Goal: Use online tool/utility: Use online tool/utility

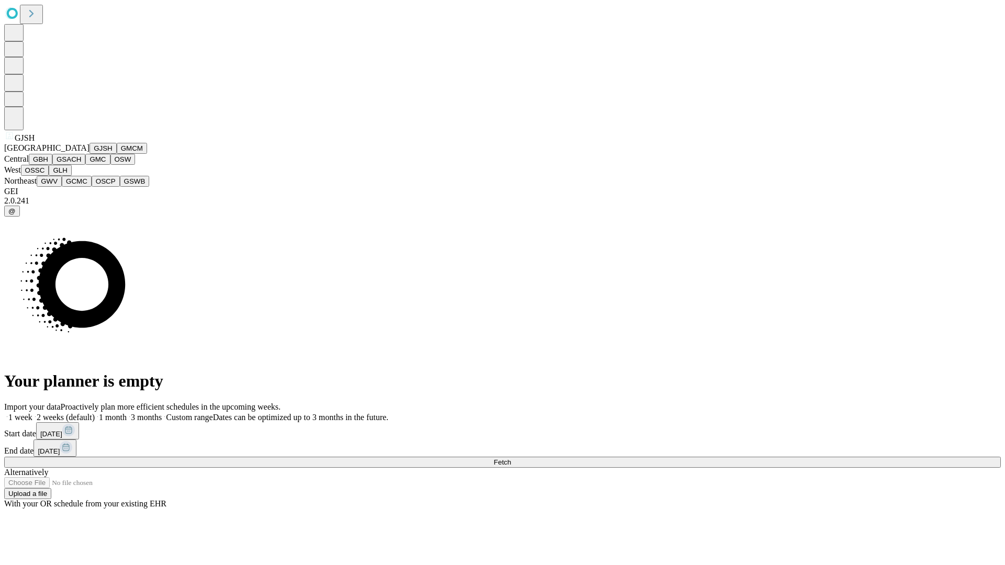
click at [89, 154] on button "GJSH" at bounding box center [102, 148] width 27 height 11
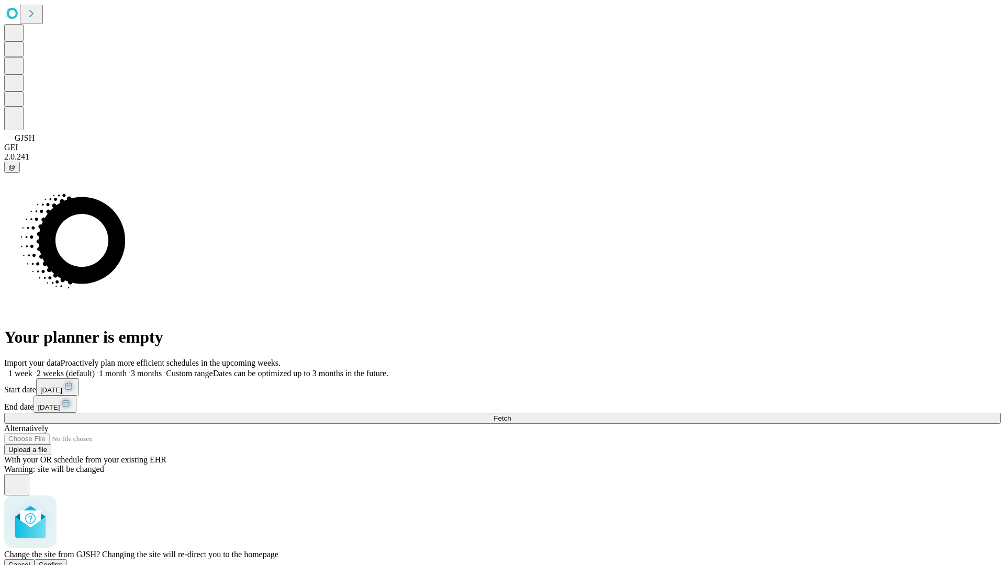
click at [63, 561] on span "Confirm" at bounding box center [51, 565] width 25 height 8
click at [32, 369] on label "1 week" at bounding box center [18, 373] width 28 height 9
click at [511, 414] on span "Fetch" at bounding box center [501, 418] width 17 height 8
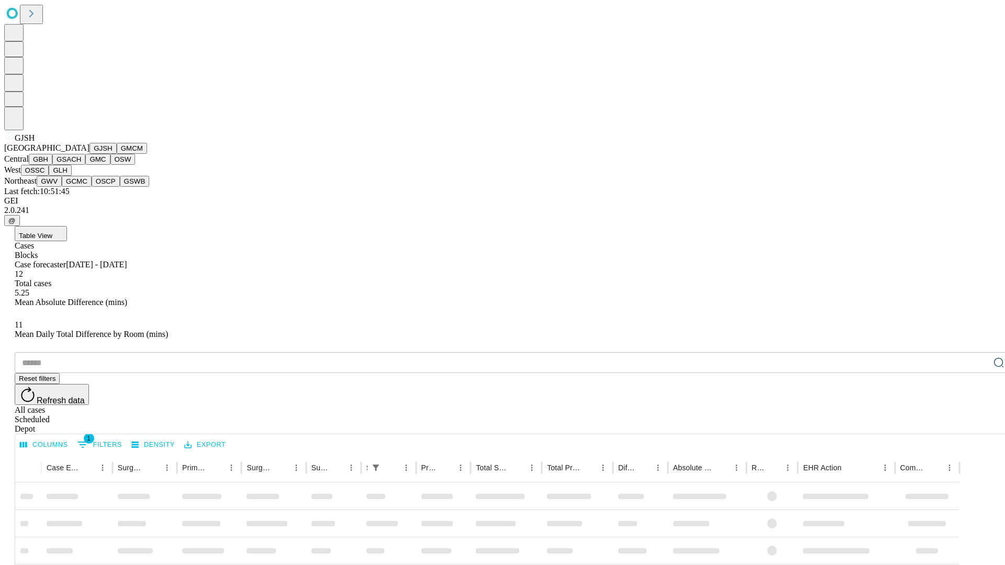
click at [117, 154] on button "GMCM" at bounding box center [132, 148] width 30 height 11
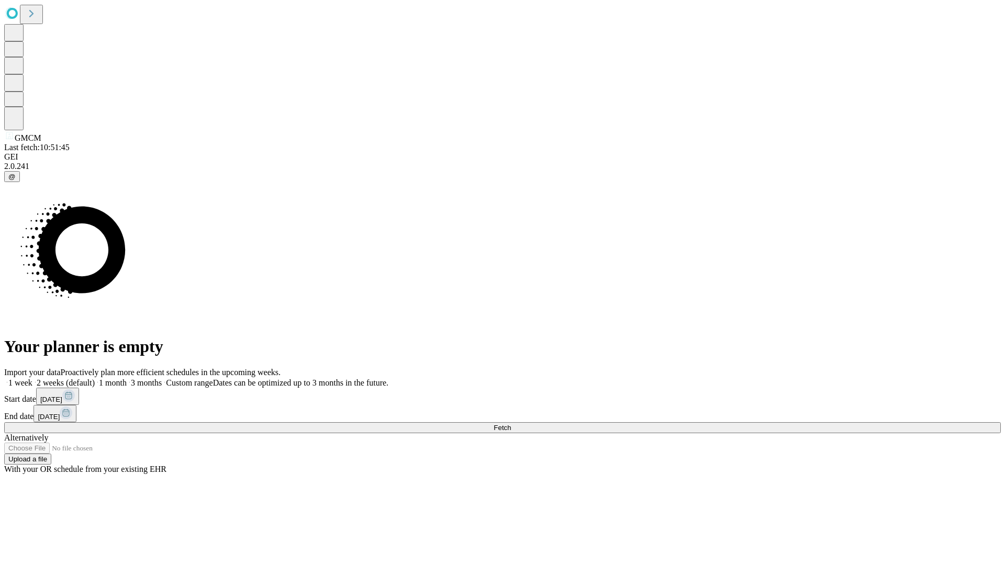
click at [32, 378] on label "1 week" at bounding box center [18, 382] width 28 height 9
click at [511, 424] on span "Fetch" at bounding box center [501, 428] width 17 height 8
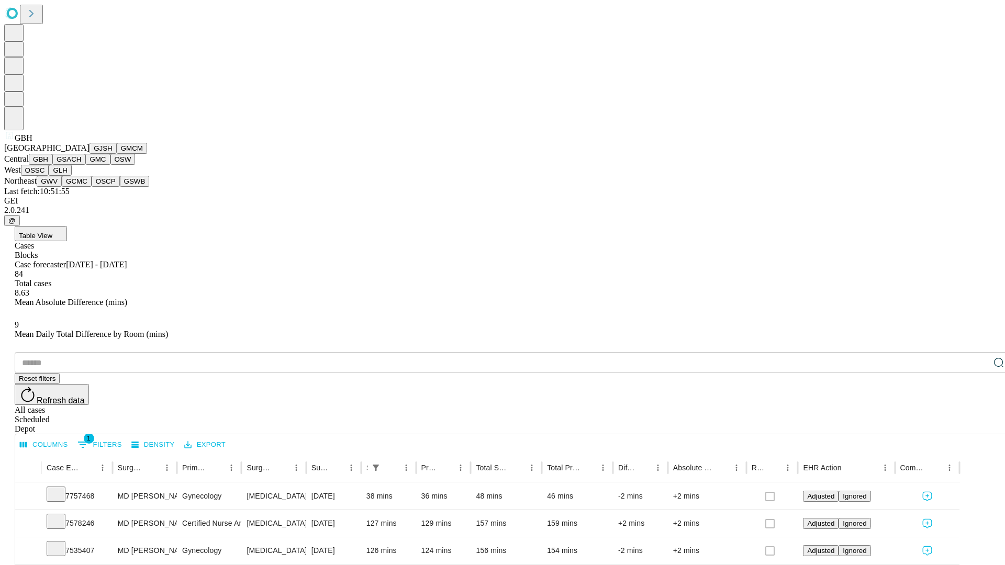
click at [81, 165] on button "GSACH" at bounding box center [68, 159] width 33 height 11
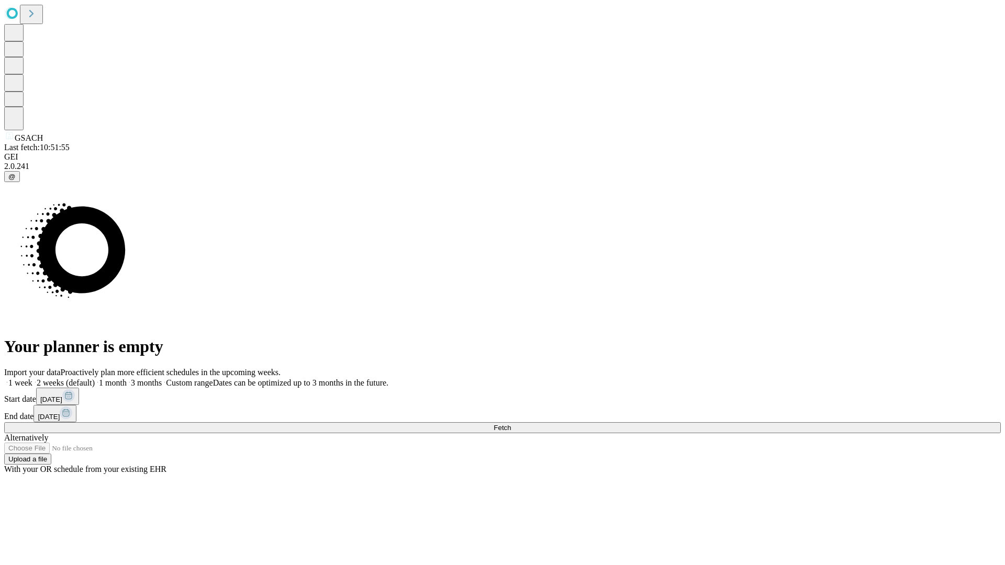
click at [32, 378] on label "1 week" at bounding box center [18, 382] width 28 height 9
click at [511, 424] on span "Fetch" at bounding box center [501, 428] width 17 height 8
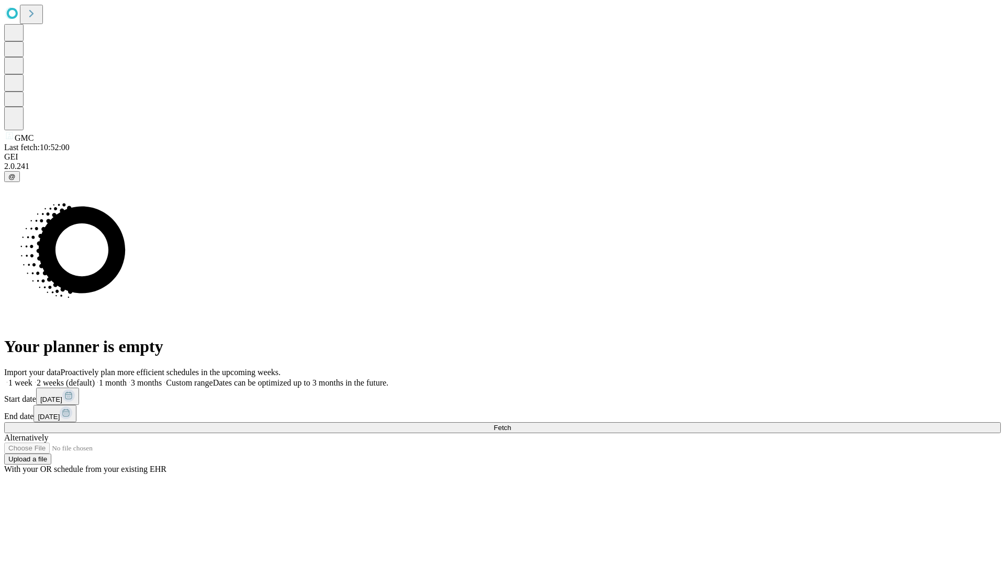
click at [32, 378] on label "1 week" at bounding box center [18, 382] width 28 height 9
click at [511, 424] on span "Fetch" at bounding box center [501, 428] width 17 height 8
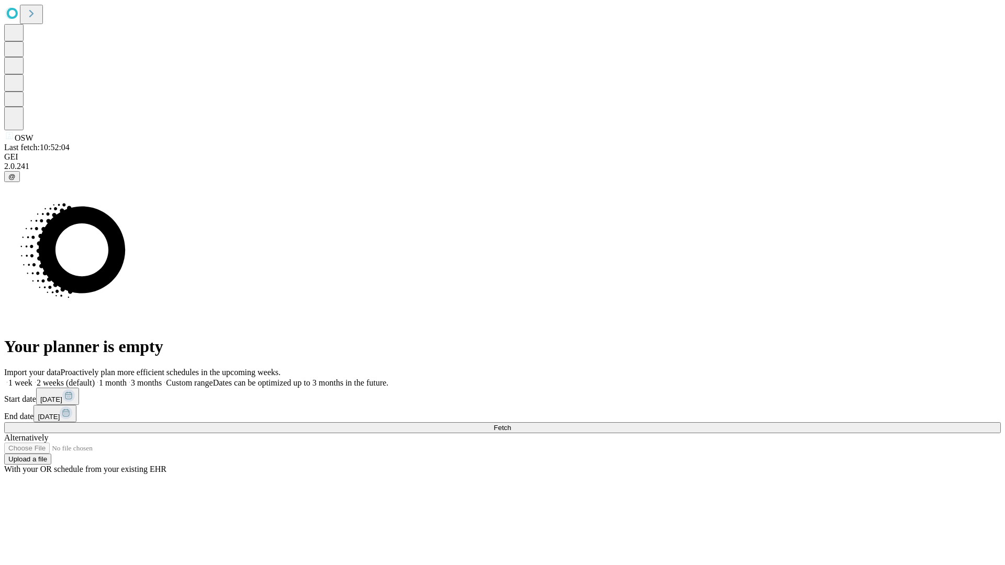
click at [32, 378] on label "1 week" at bounding box center [18, 382] width 28 height 9
click at [511, 424] on span "Fetch" at bounding box center [501, 428] width 17 height 8
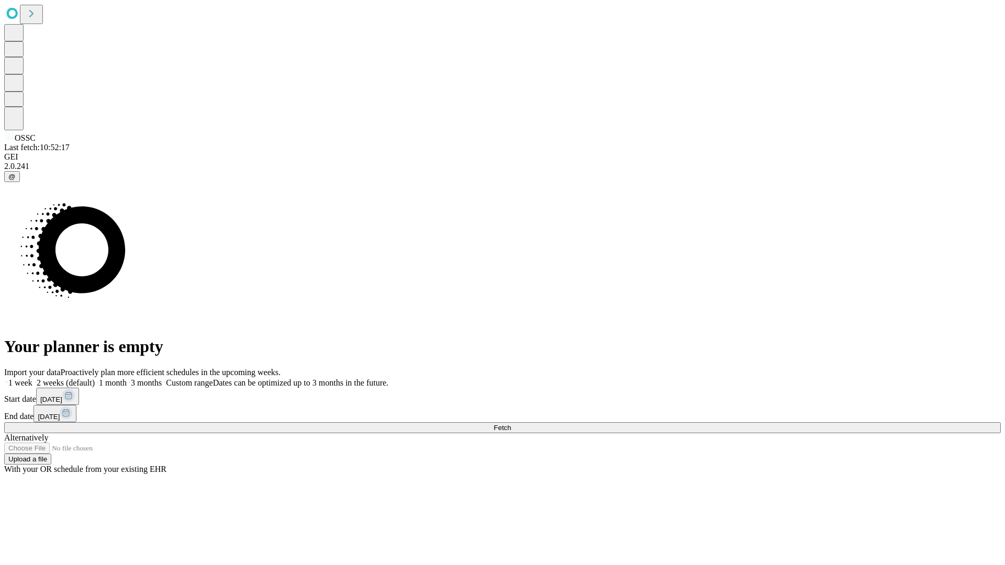
click at [32, 378] on label "1 week" at bounding box center [18, 382] width 28 height 9
click at [511, 424] on span "Fetch" at bounding box center [501, 428] width 17 height 8
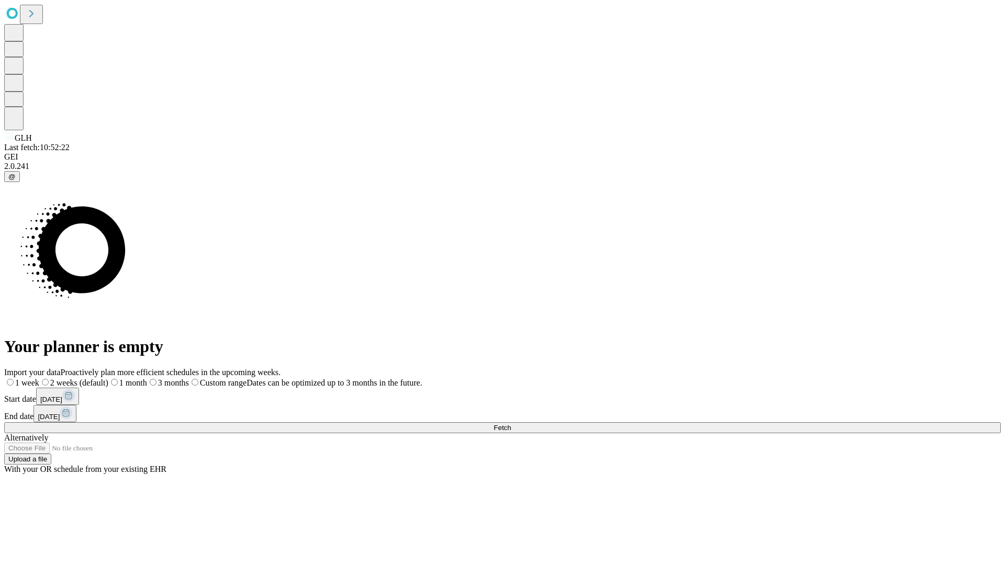
click at [39, 378] on label "1 week" at bounding box center [21, 382] width 35 height 9
click at [511, 424] on span "Fetch" at bounding box center [501, 428] width 17 height 8
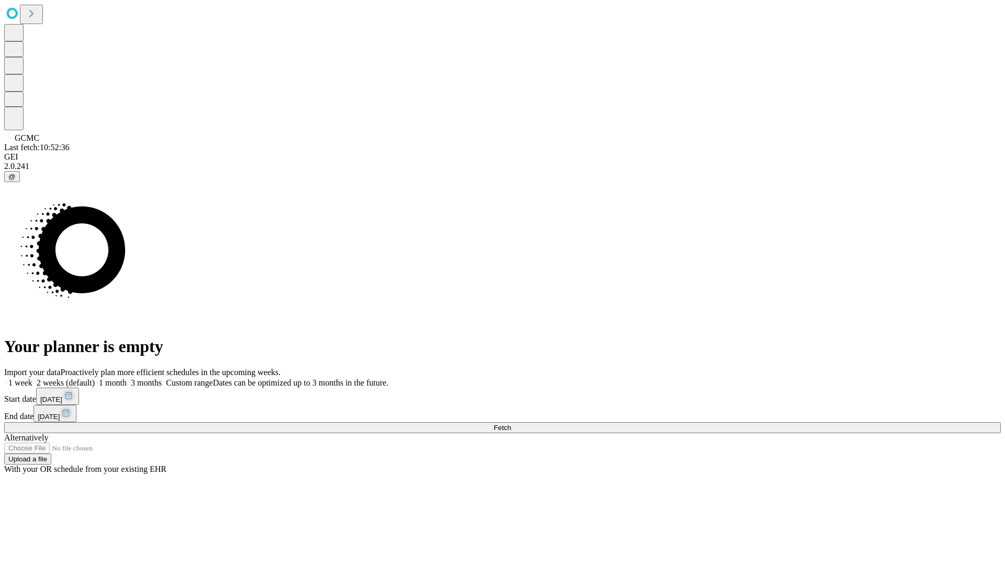
click at [32, 378] on label "1 week" at bounding box center [18, 382] width 28 height 9
click at [511, 424] on span "Fetch" at bounding box center [501, 428] width 17 height 8
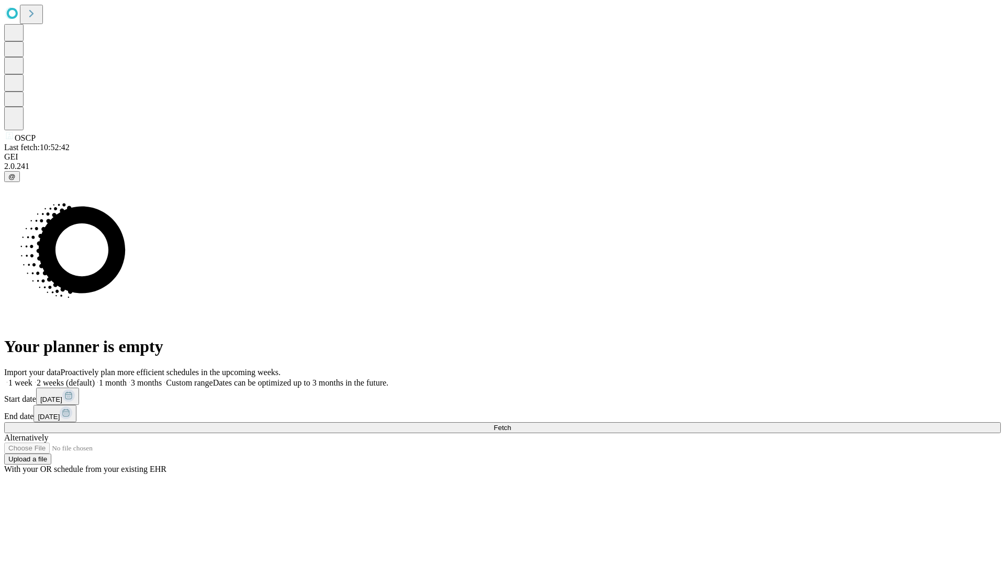
click at [32, 378] on label "1 week" at bounding box center [18, 382] width 28 height 9
click at [511, 424] on span "Fetch" at bounding box center [501, 428] width 17 height 8
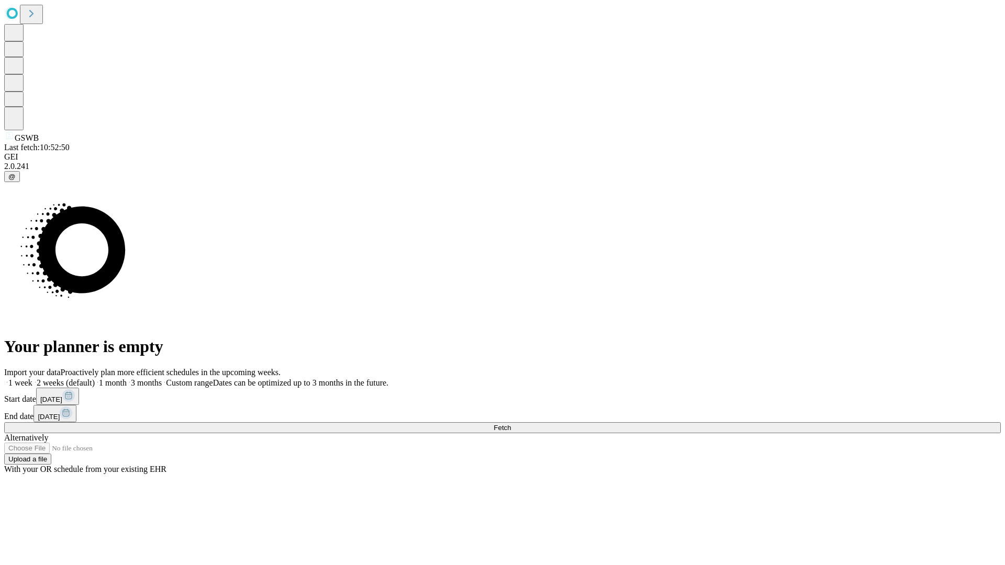
click at [32, 378] on label "1 week" at bounding box center [18, 382] width 28 height 9
click at [511, 424] on span "Fetch" at bounding box center [501, 428] width 17 height 8
